Goal: Check status: Check status

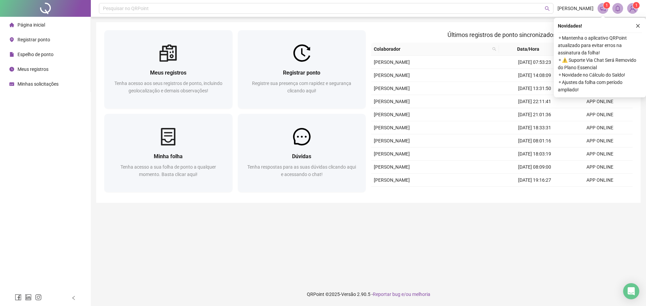
click at [37, 54] on span "Espelho de ponto" at bounding box center [35, 54] width 36 height 5
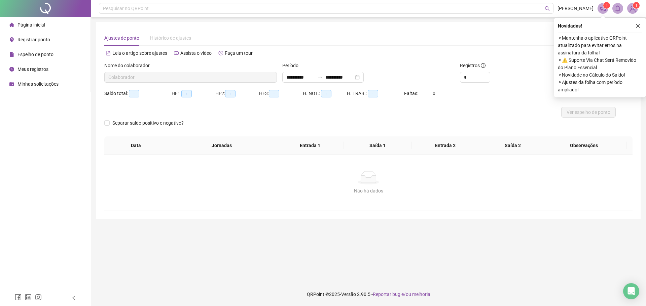
type input "**********"
click at [584, 114] on span "Ver espelho de ponto" at bounding box center [588, 112] width 44 height 7
